Goal: Task Accomplishment & Management: Use online tool/utility

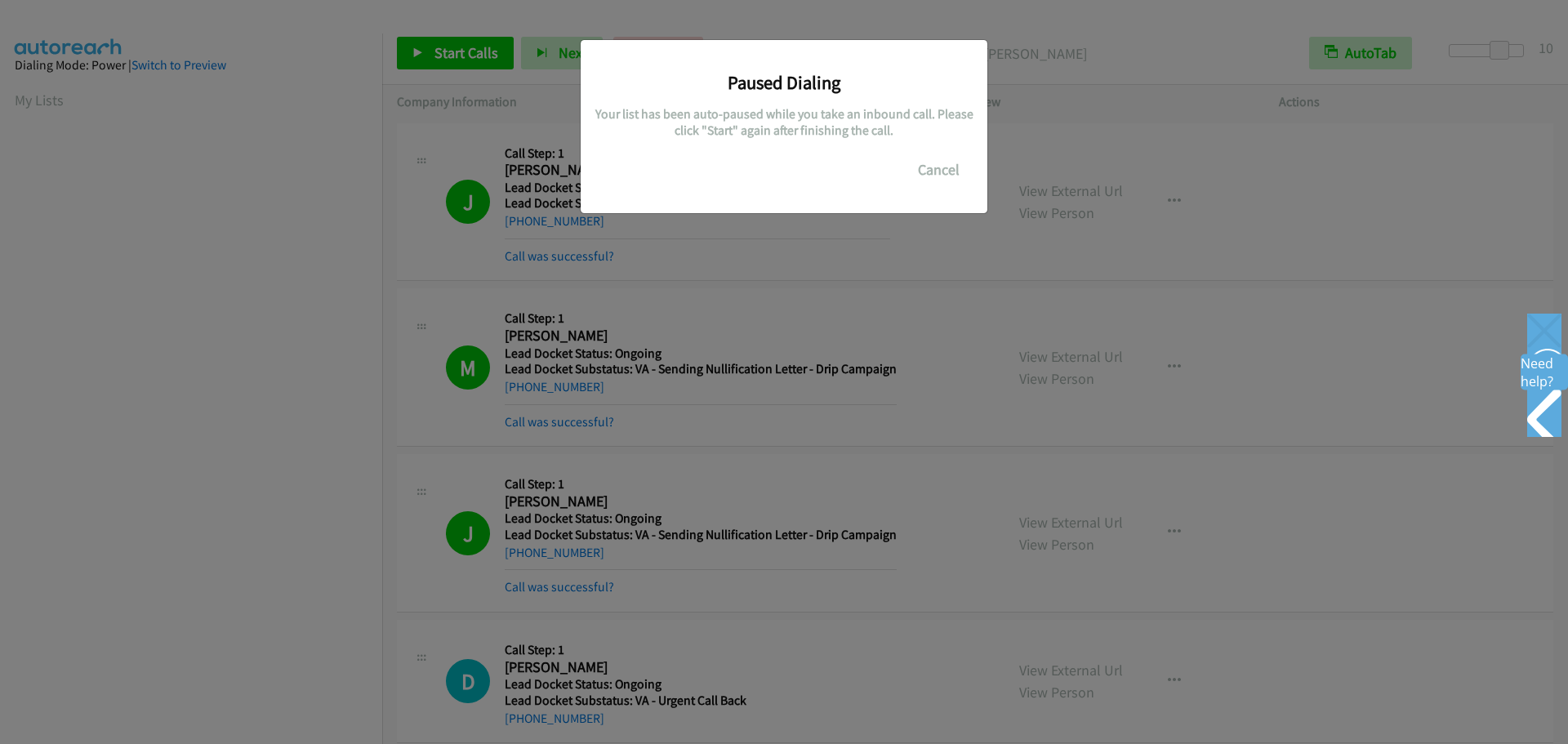
scroll to position [172, 0]
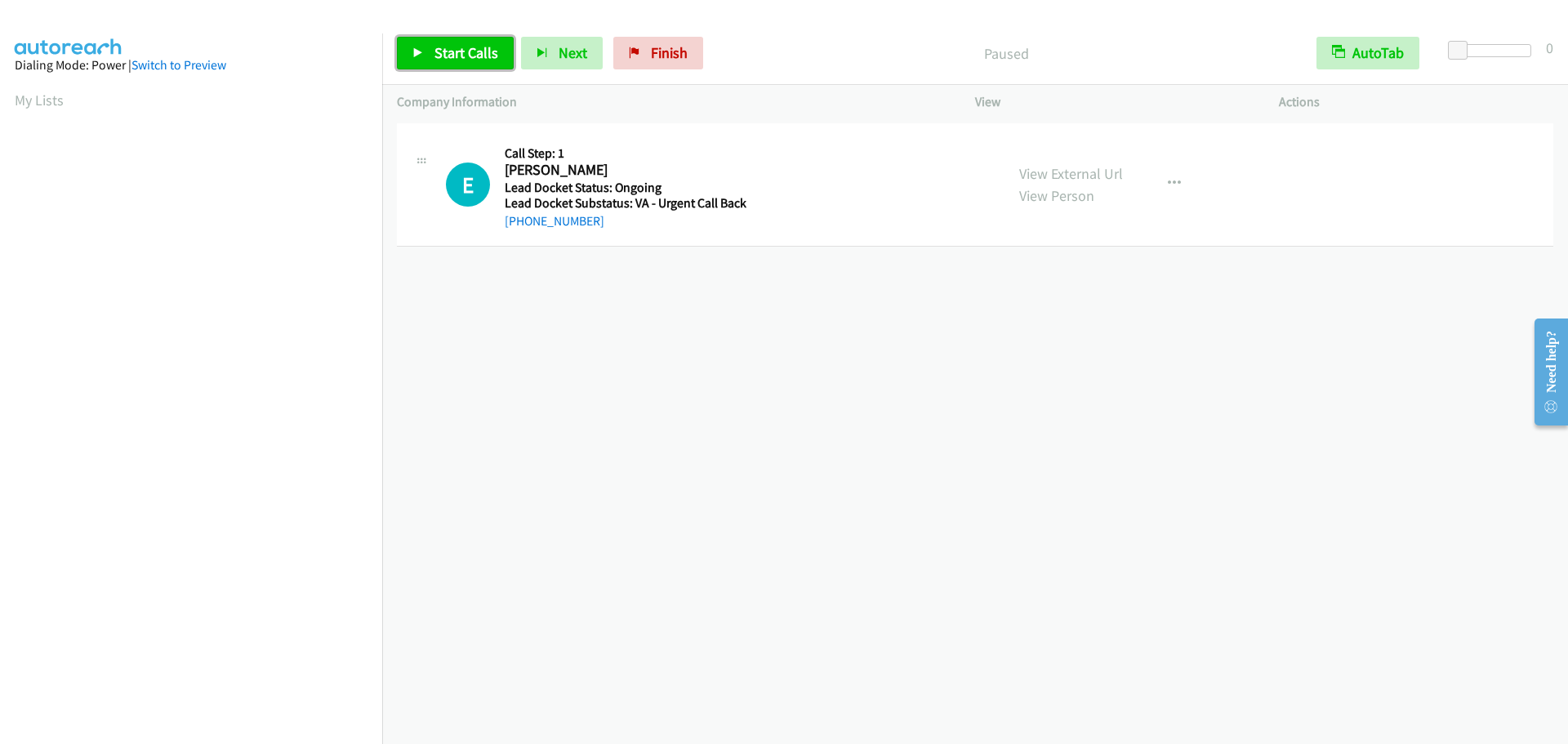
click at [467, 41] on link "Start Calls" at bounding box center [455, 52] width 117 height 33
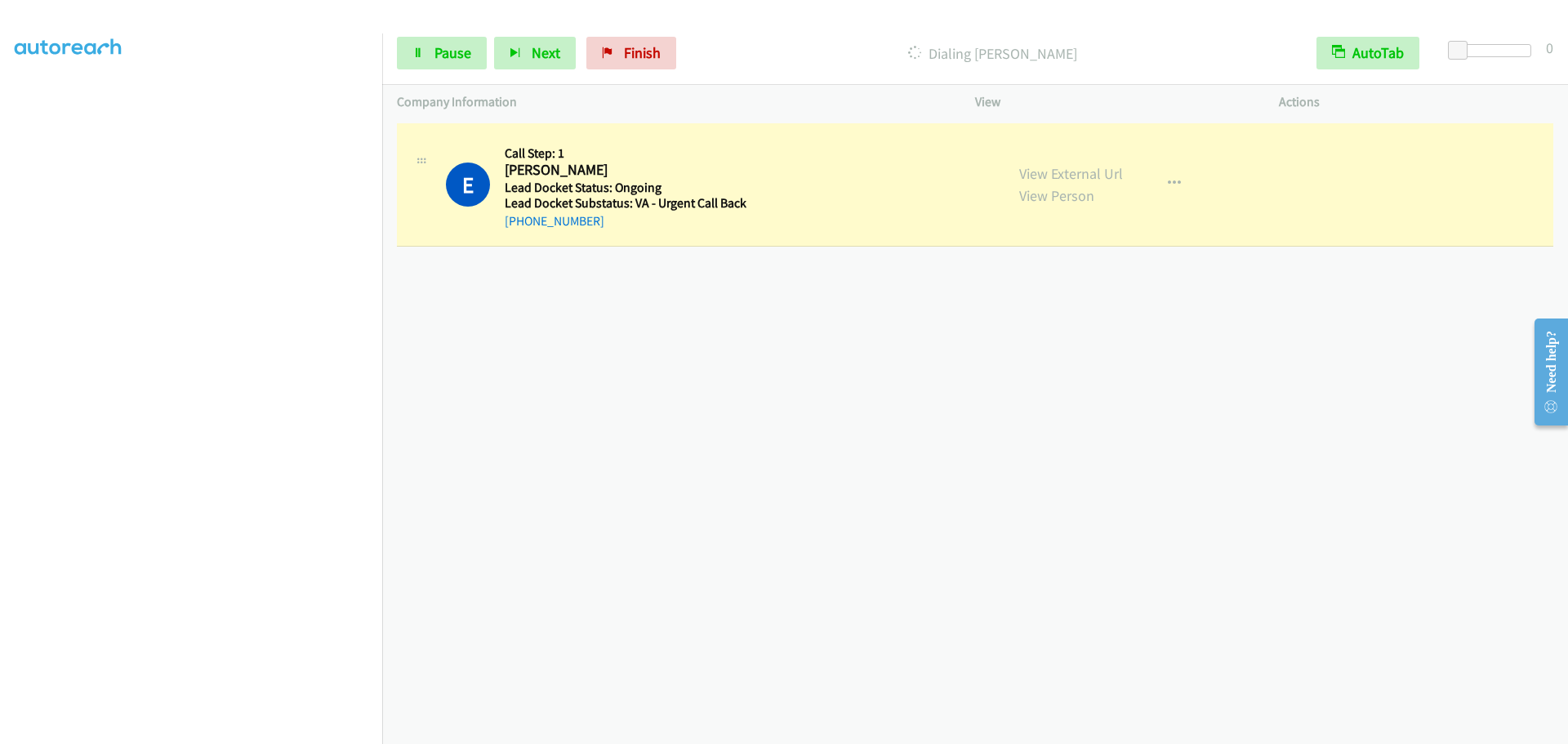
scroll to position [163, 0]
click at [434, 59] on span "Pause" at bounding box center [452, 52] width 36 height 19
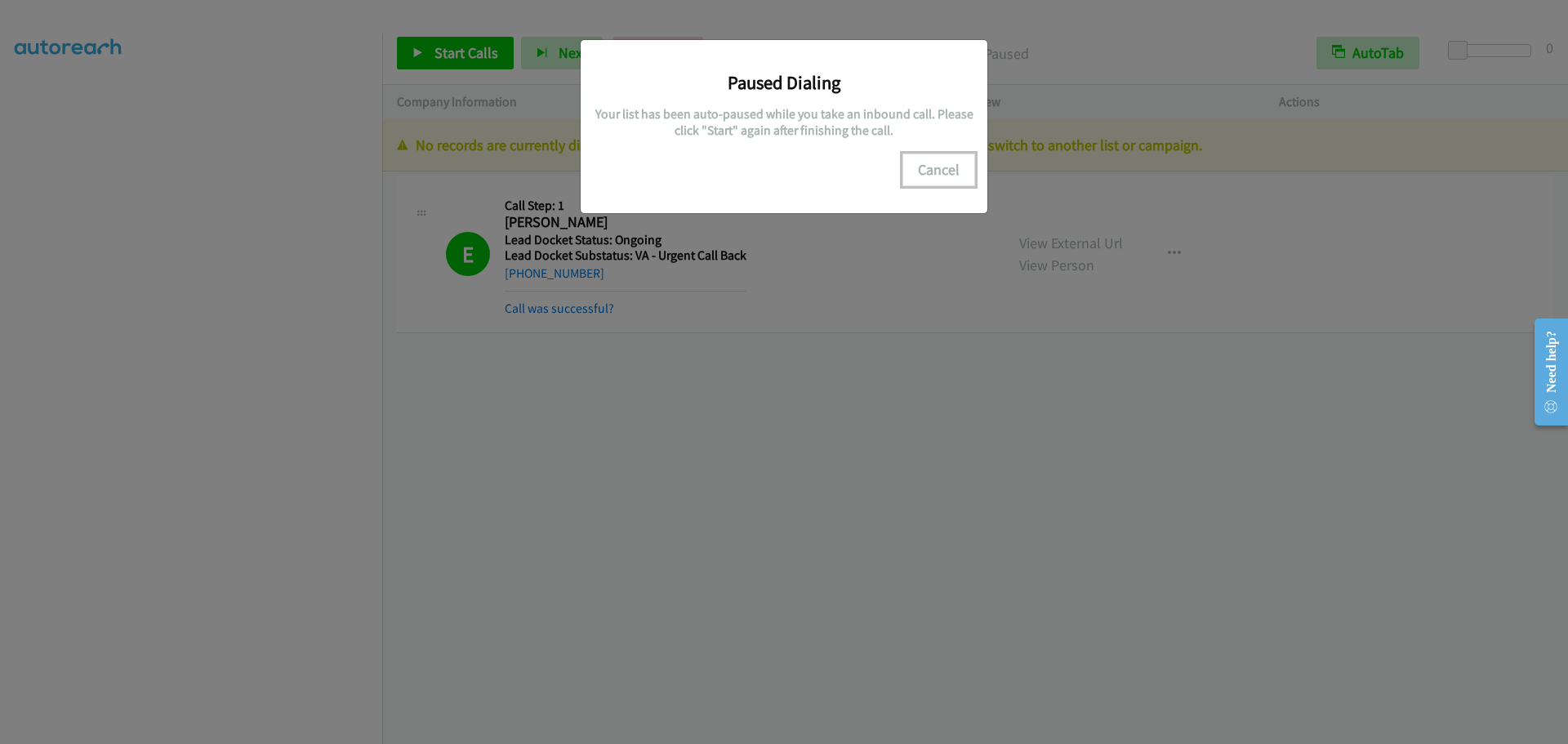
click at [926, 173] on button "Cancel" at bounding box center [938, 170] width 73 height 33
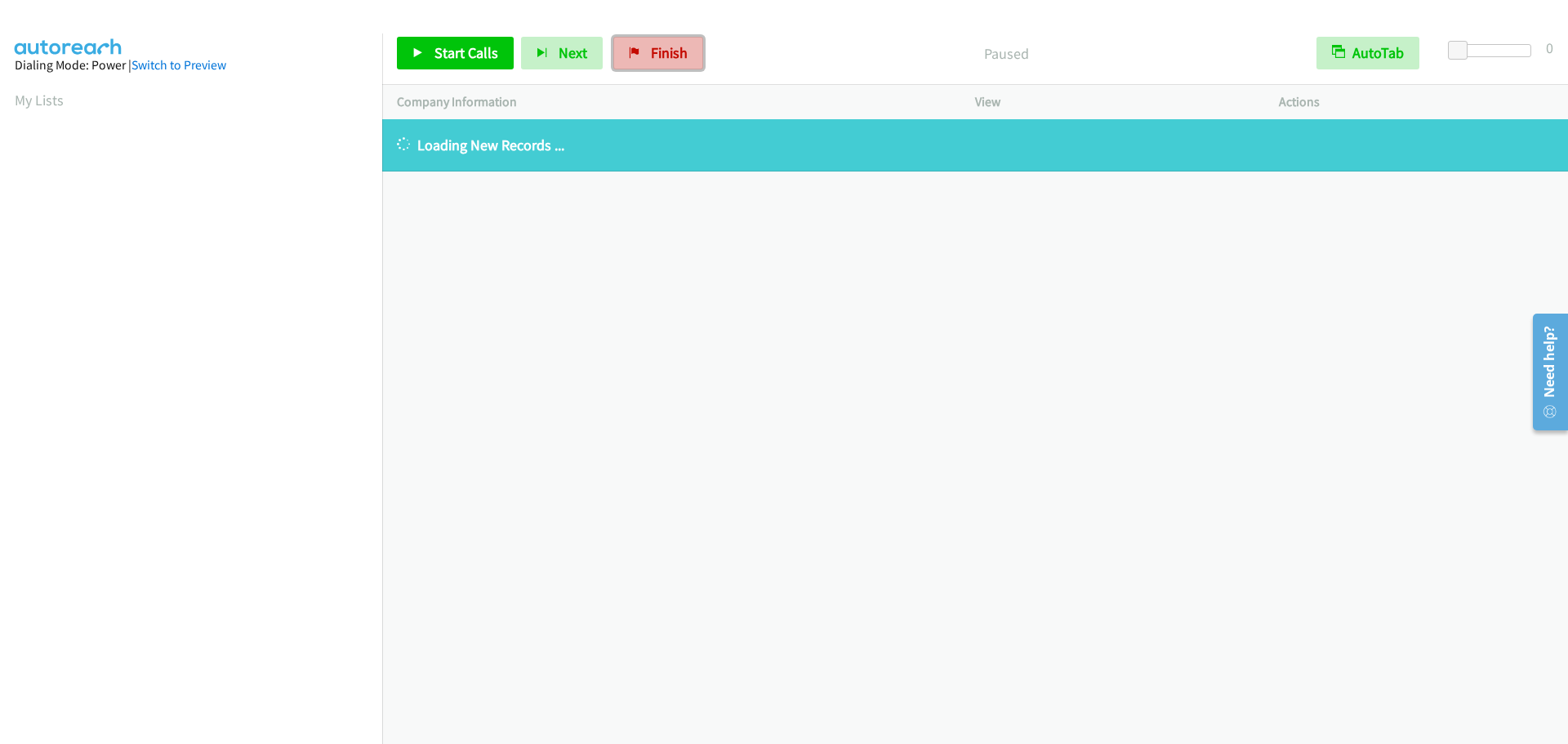
click at [662, 47] on span "Finish" at bounding box center [669, 52] width 36 height 19
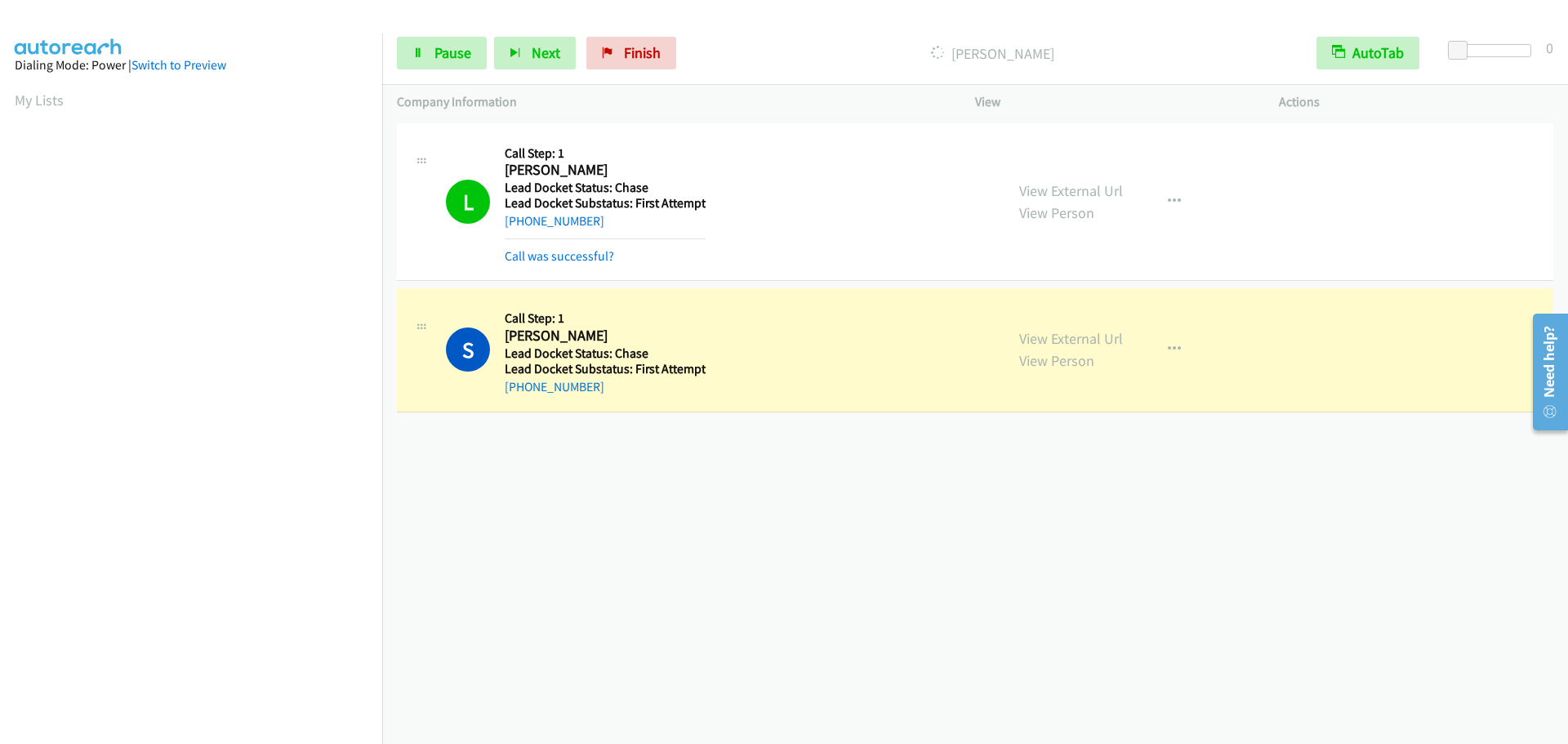
scroll to position [172, 0]
click at [442, 45] on span "Pause" at bounding box center [452, 52] width 36 height 19
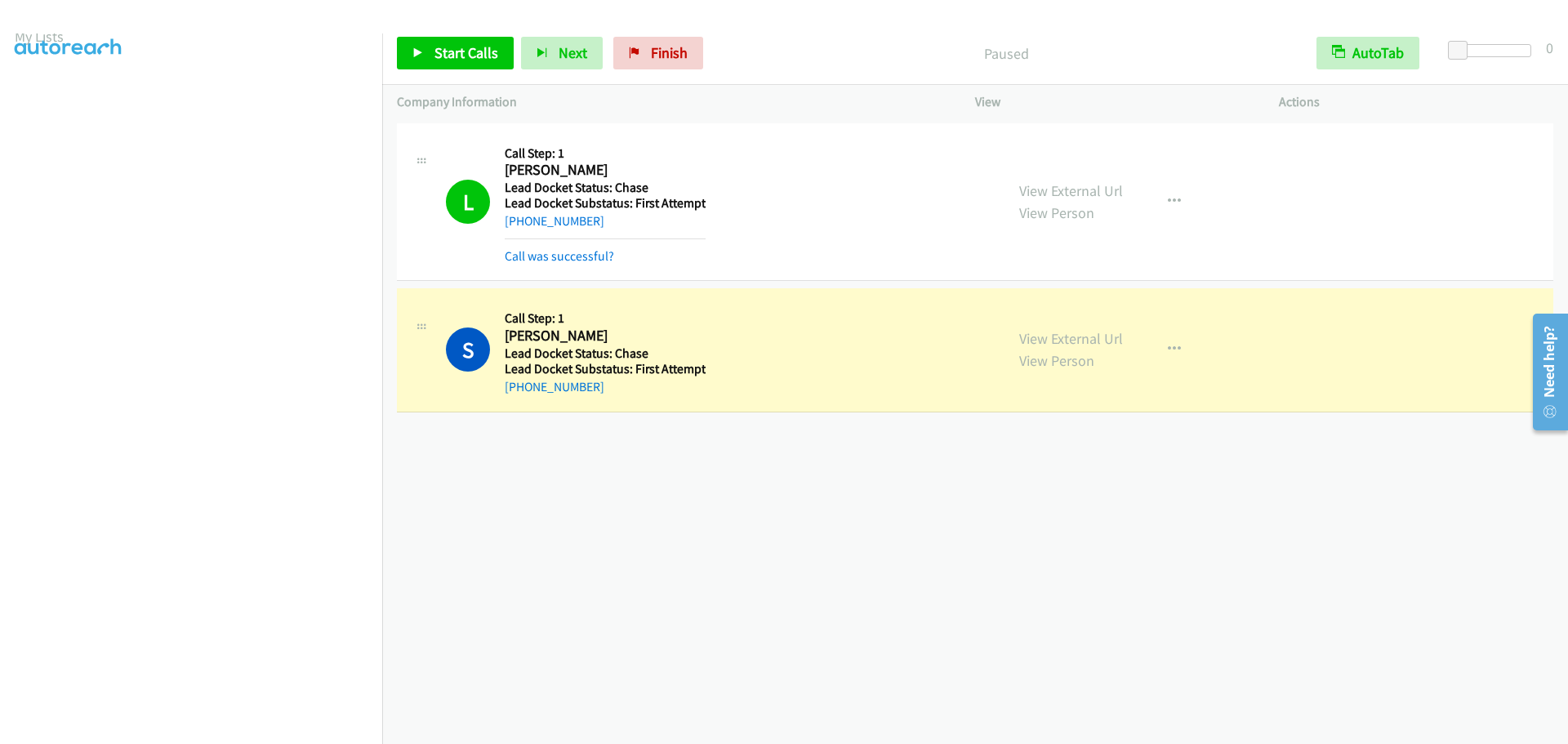
scroll to position [172, 0]
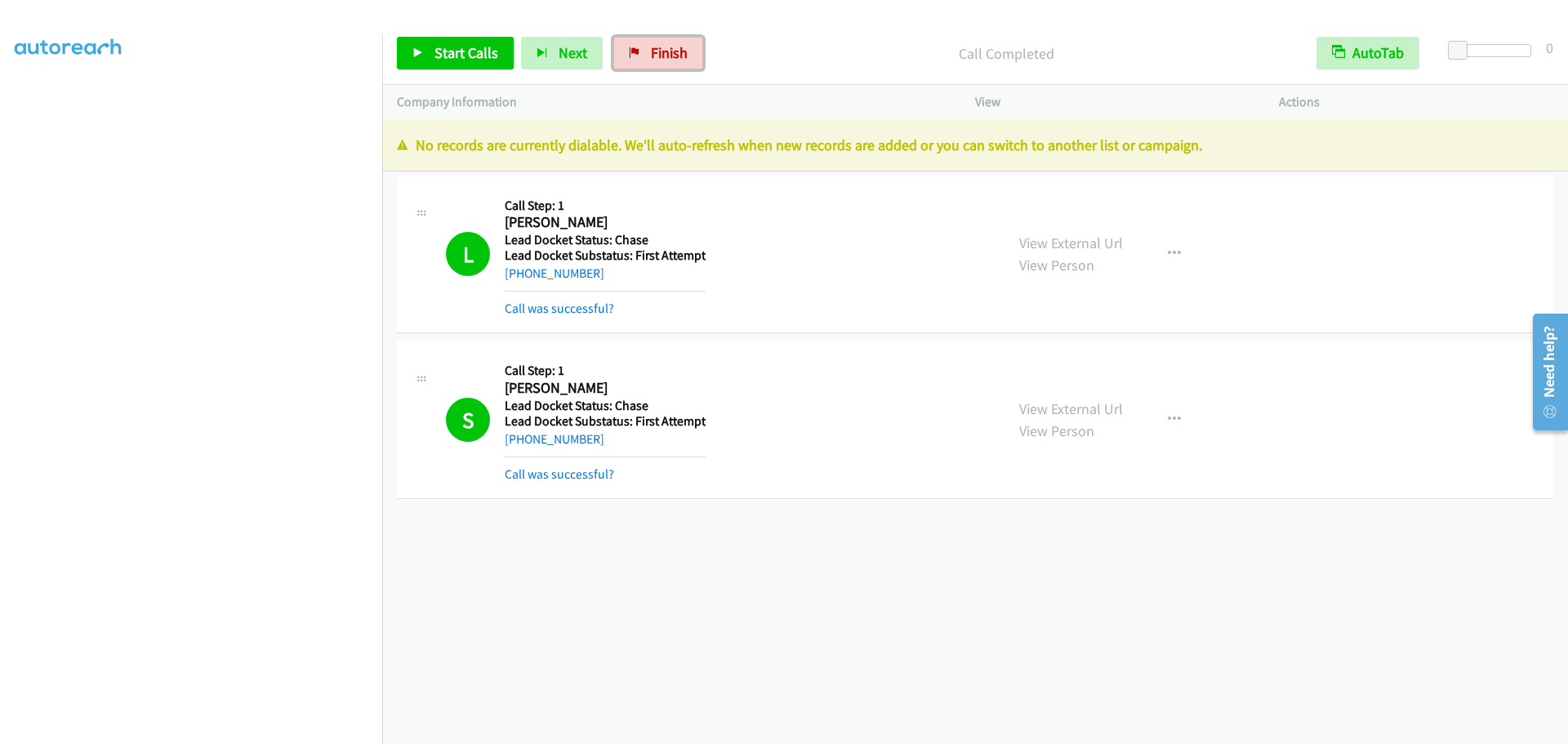
drag, startPoint x: 624, startPoint y: 54, endPoint x: 836, endPoint y: 70, distance: 212.6
click at [629, 54] on icon at bounding box center [635, 54] width 12 height 12
